Goal: Information Seeking & Learning: Learn about a topic

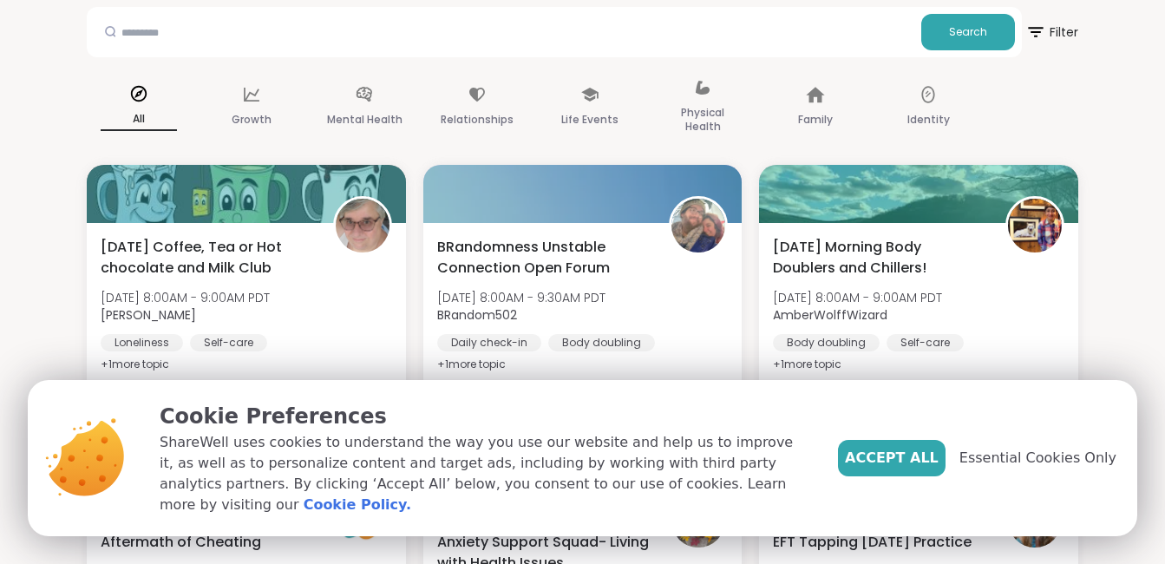
scroll to position [174, 0]
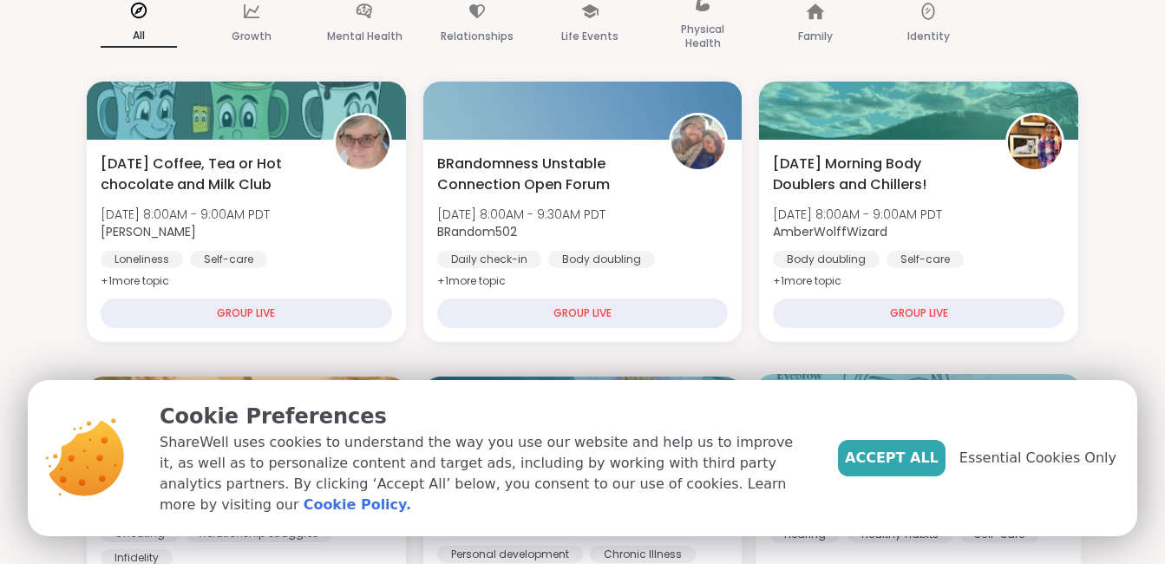
click at [913, 469] on span "Accept All" at bounding box center [892, 458] width 94 height 21
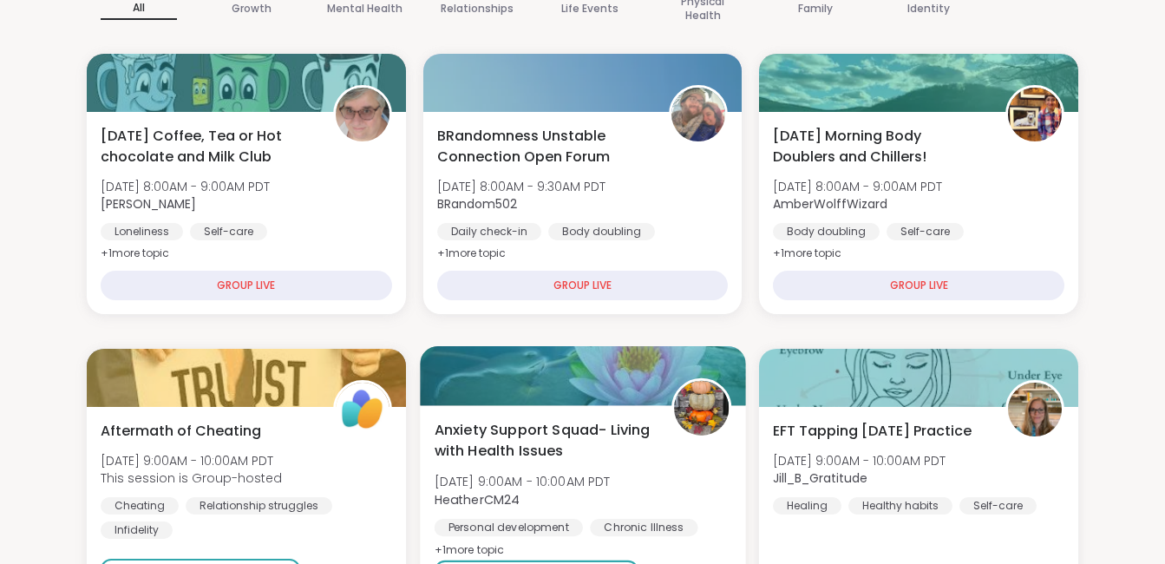
scroll to position [0, 0]
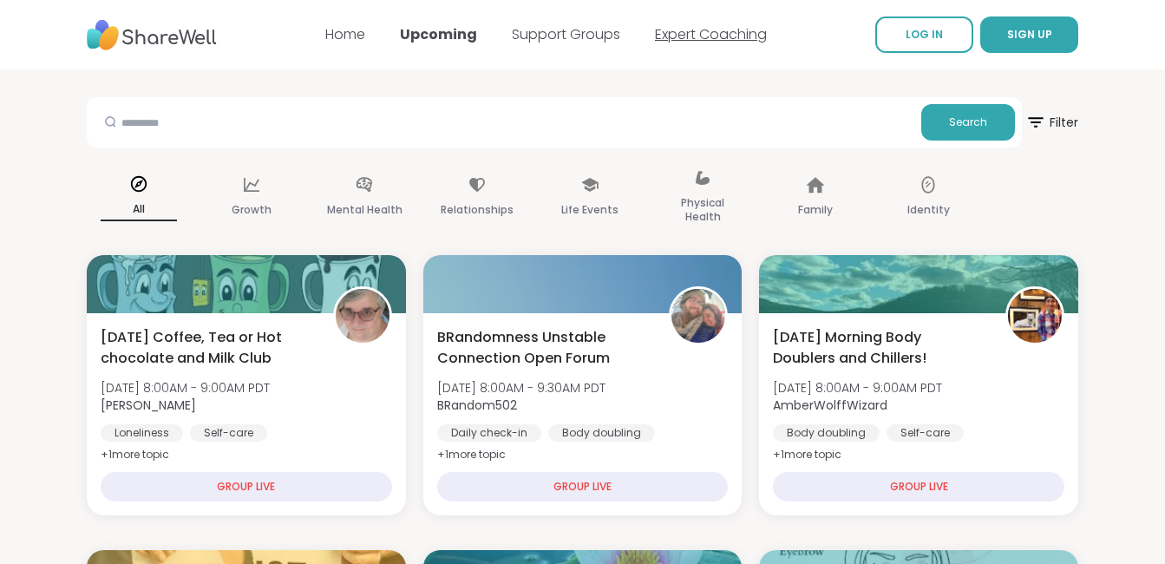
click at [713, 34] on link "Expert Coaching" at bounding box center [711, 34] width 112 height 20
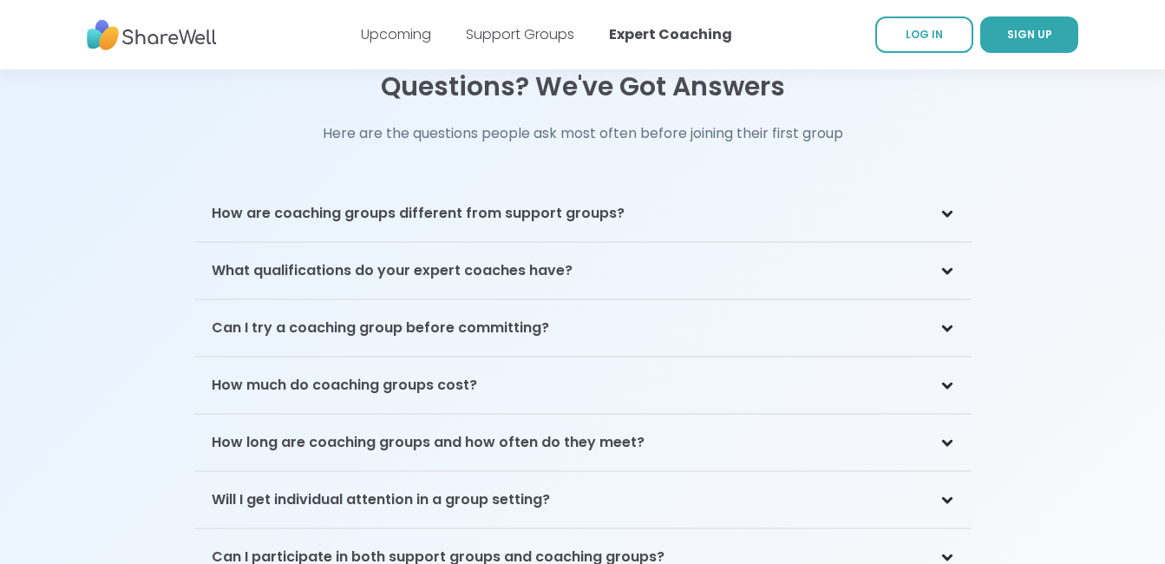
scroll to position [3645, 0]
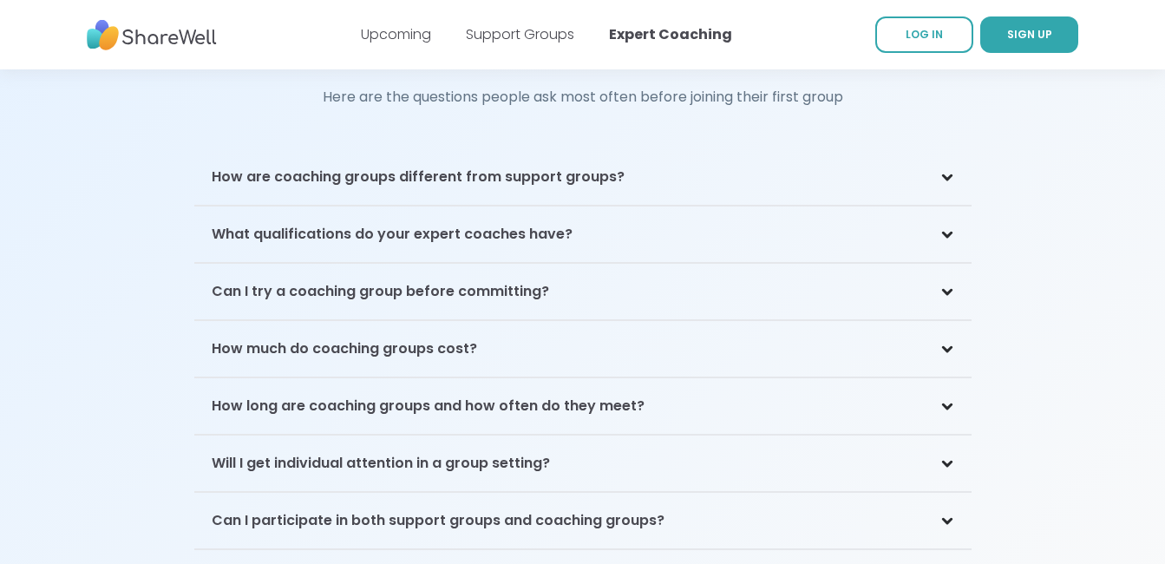
click at [868, 321] on div "How much do coaching groups cost?" at bounding box center [583, 349] width 778 height 56
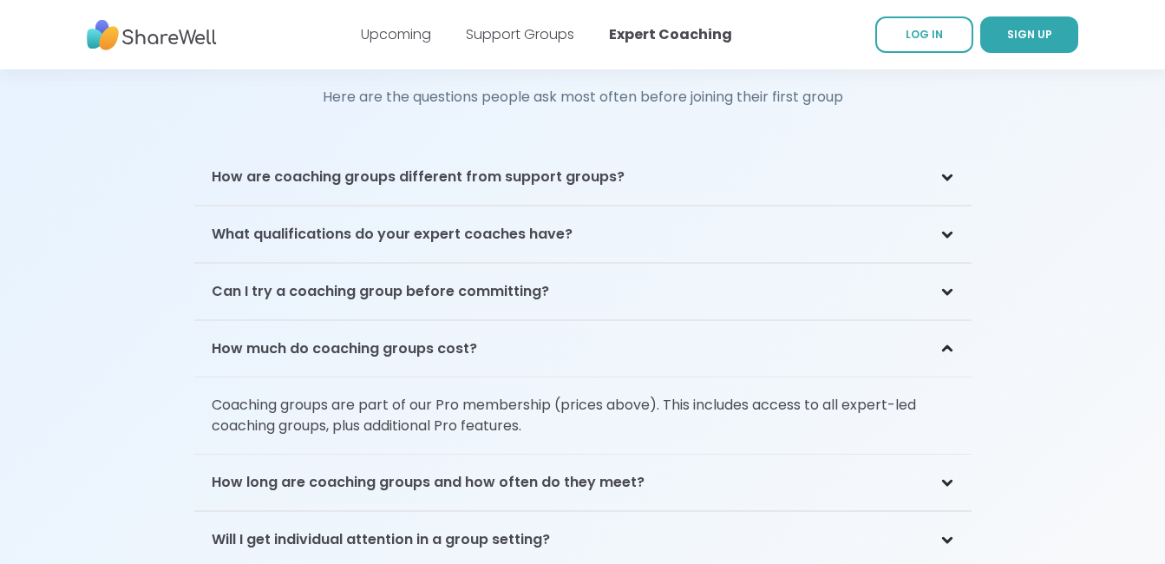
click at [812, 455] on div "How long are coaching groups and how often do they meet?" at bounding box center [583, 483] width 778 height 56
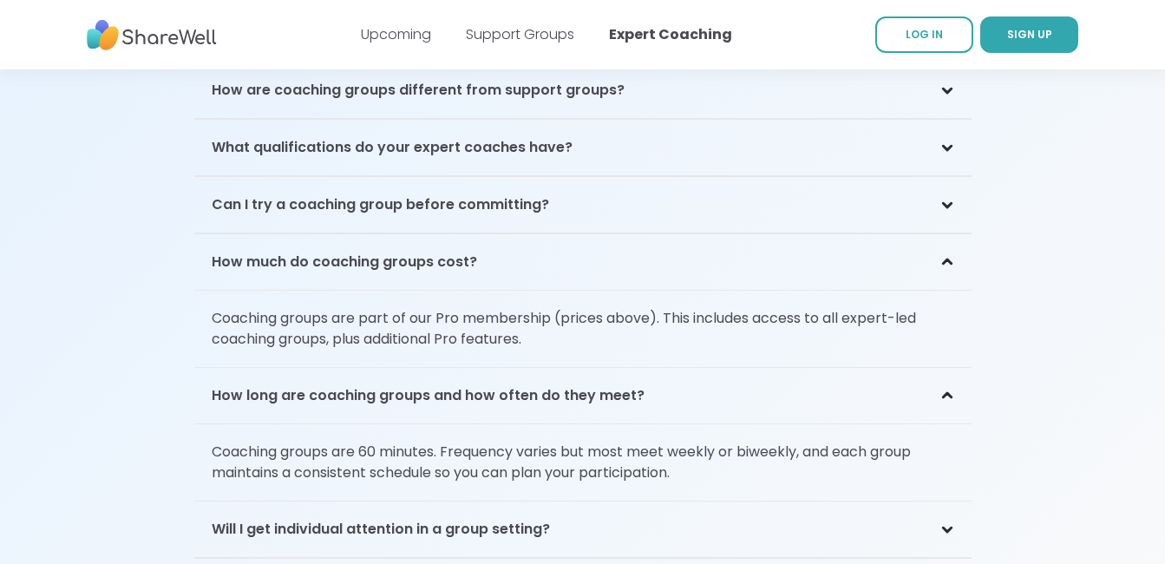
scroll to position [3818, 0]
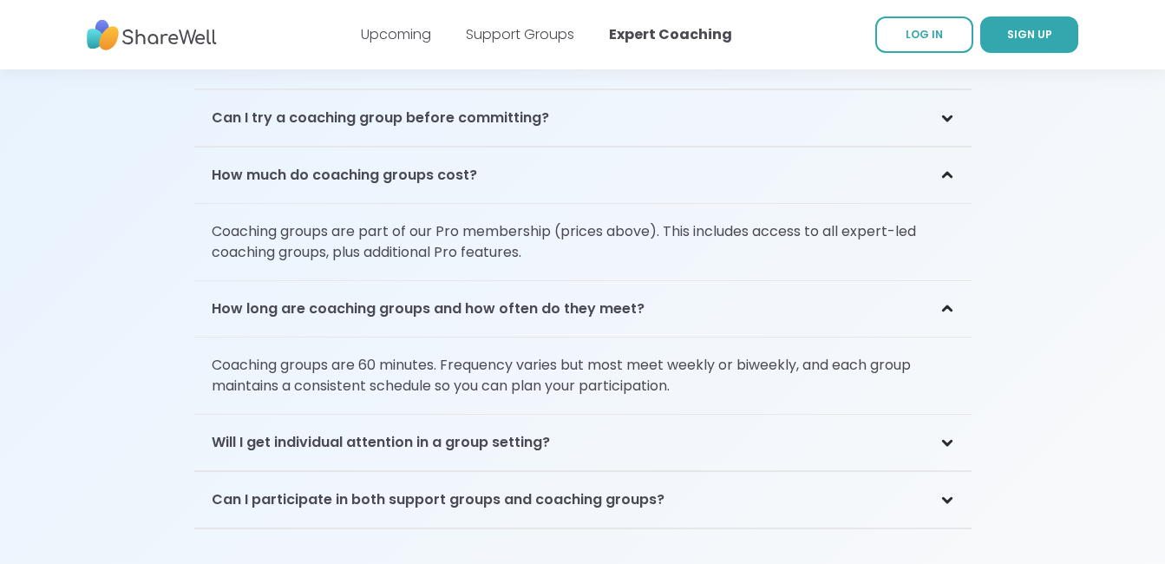
click at [773, 415] on div "Will I get individual attention in a group setting?" at bounding box center [583, 443] width 778 height 56
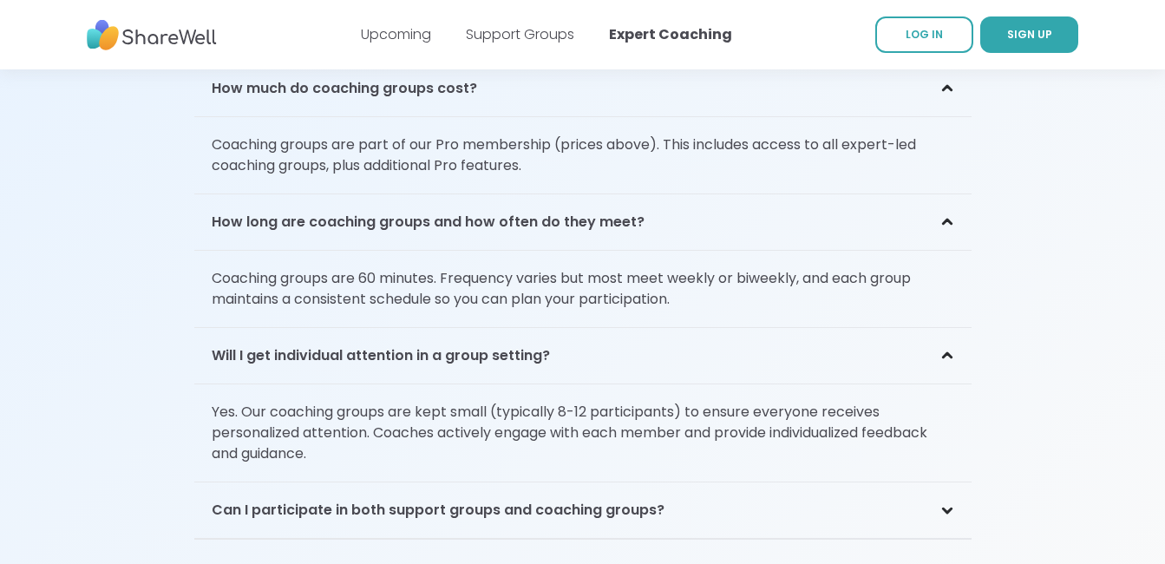
scroll to position [3992, 0]
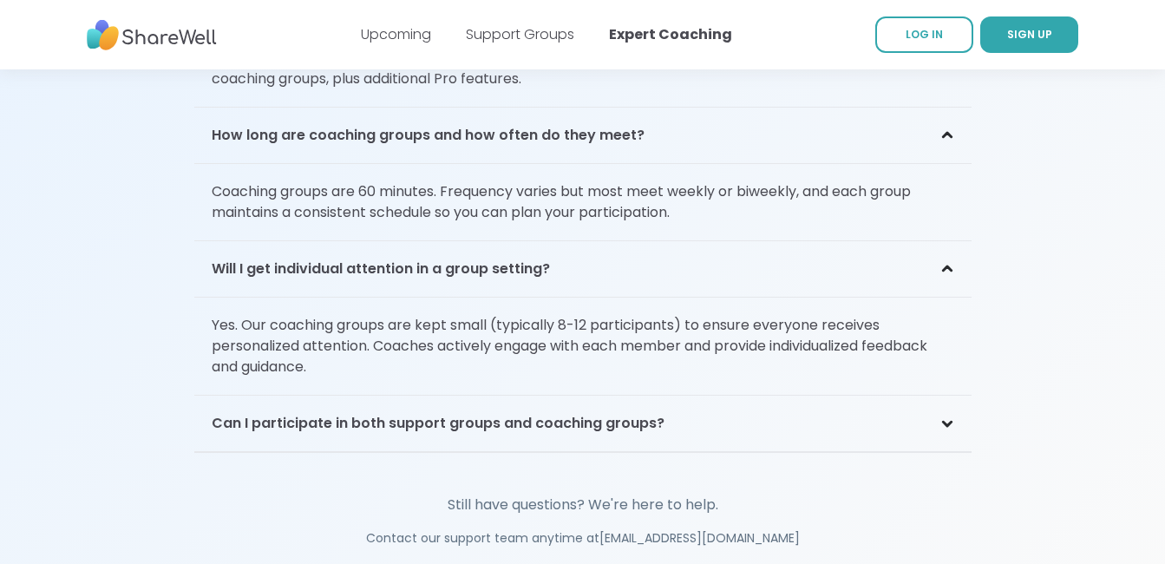
click at [772, 396] on div "Can I participate in both support groups and coaching groups?" at bounding box center [583, 424] width 778 height 56
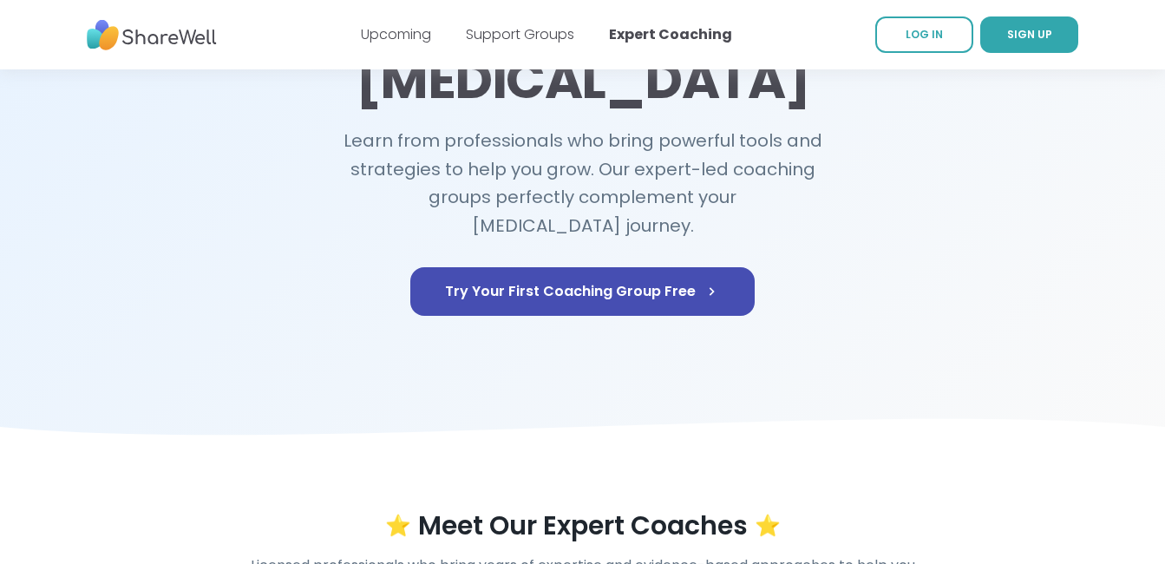
scroll to position [0, 0]
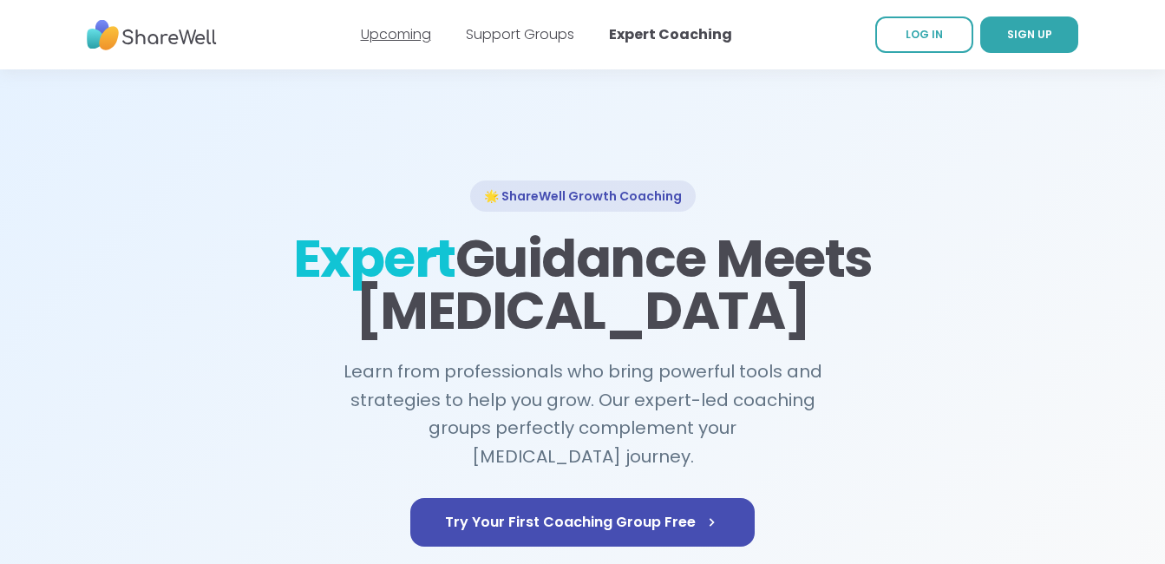
click at [380, 36] on link "Upcoming" at bounding box center [396, 34] width 70 height 20
